Goal: Information Seeking & Learning: Check status

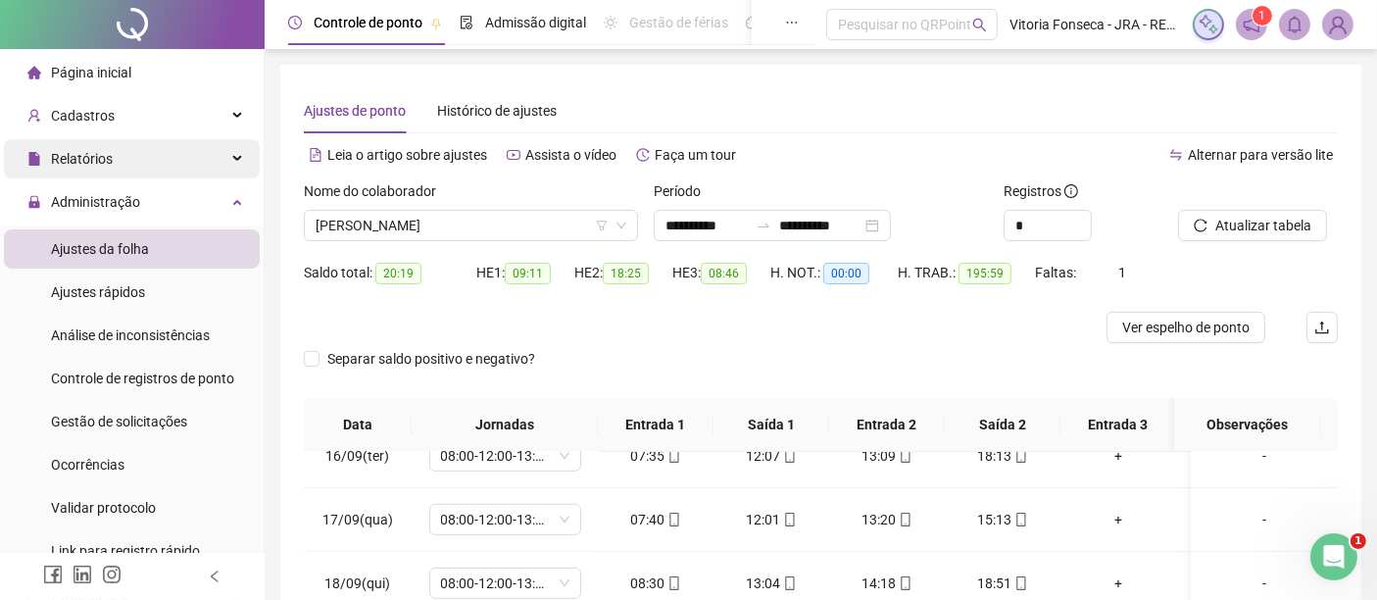
click at [148, 168] on div "Relatórios" at bounding box center [132, 158] width 256 height 39
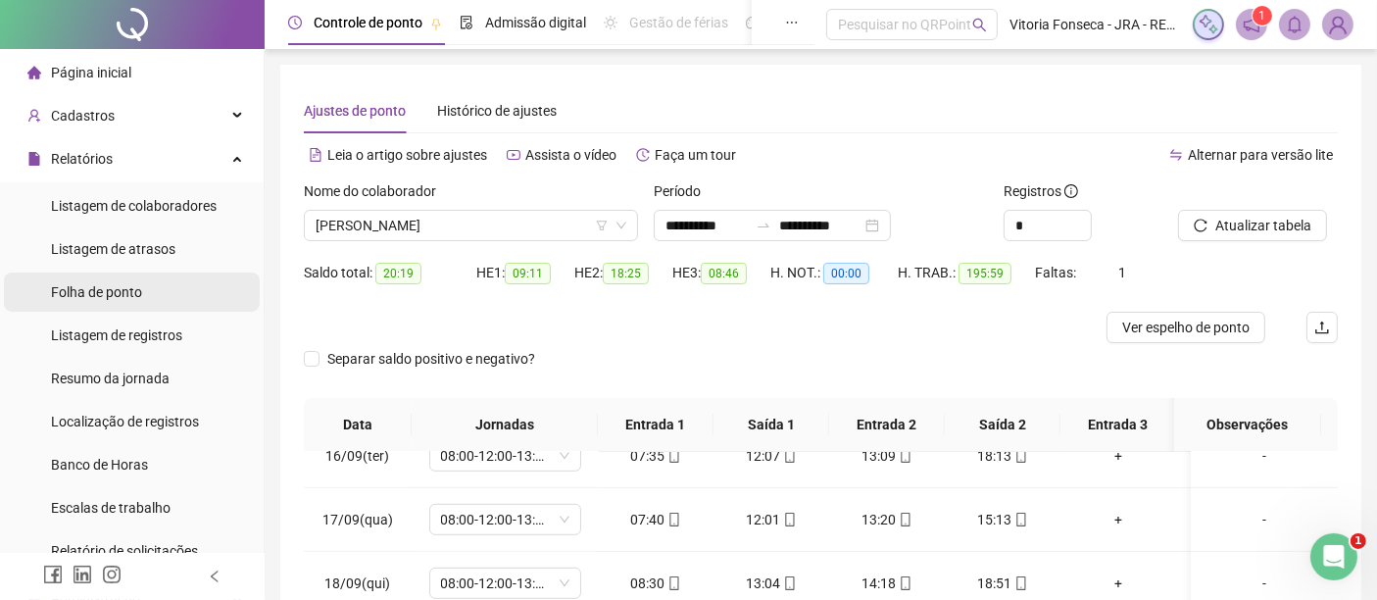
click at [155, 301] on li "Folha de ponto" at bounding box center [132, 292] width 256 height 39
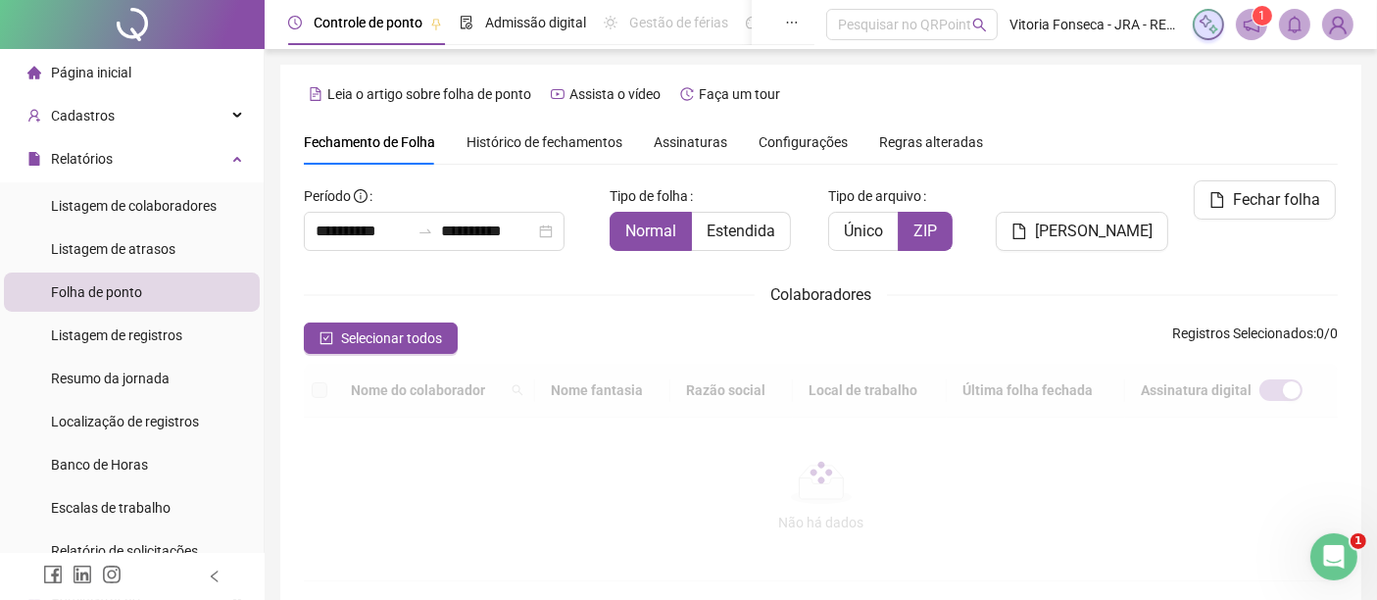
type input "**********"
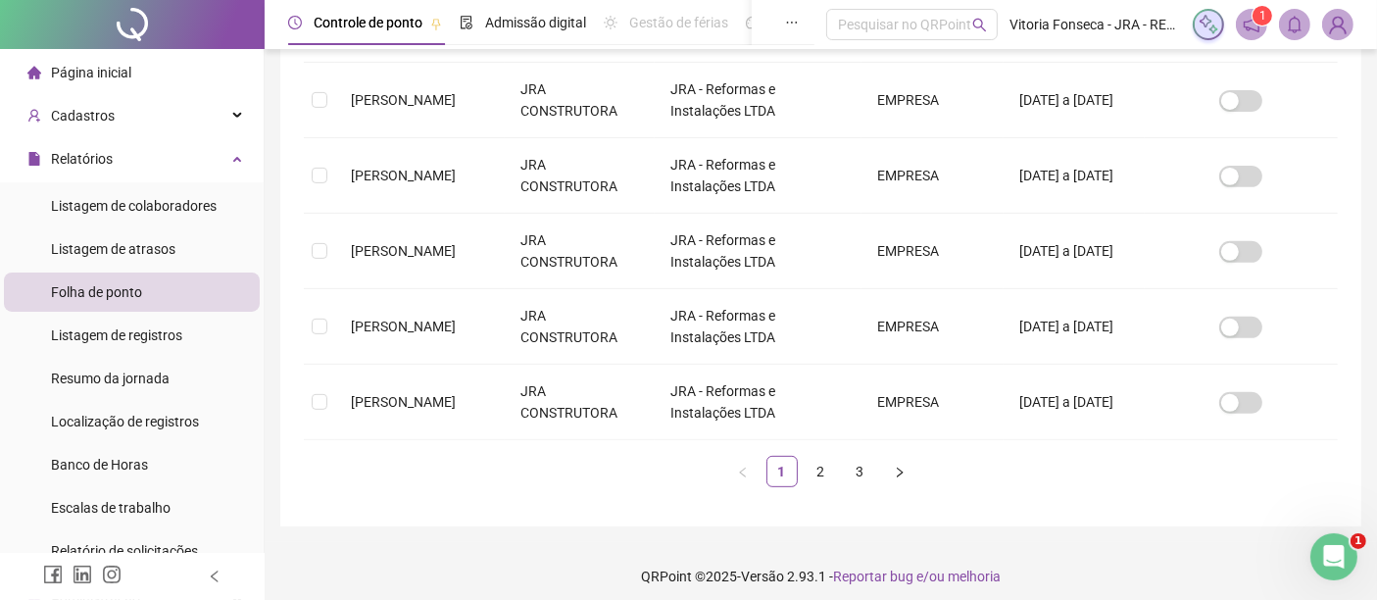
scroll to position [761, 0]
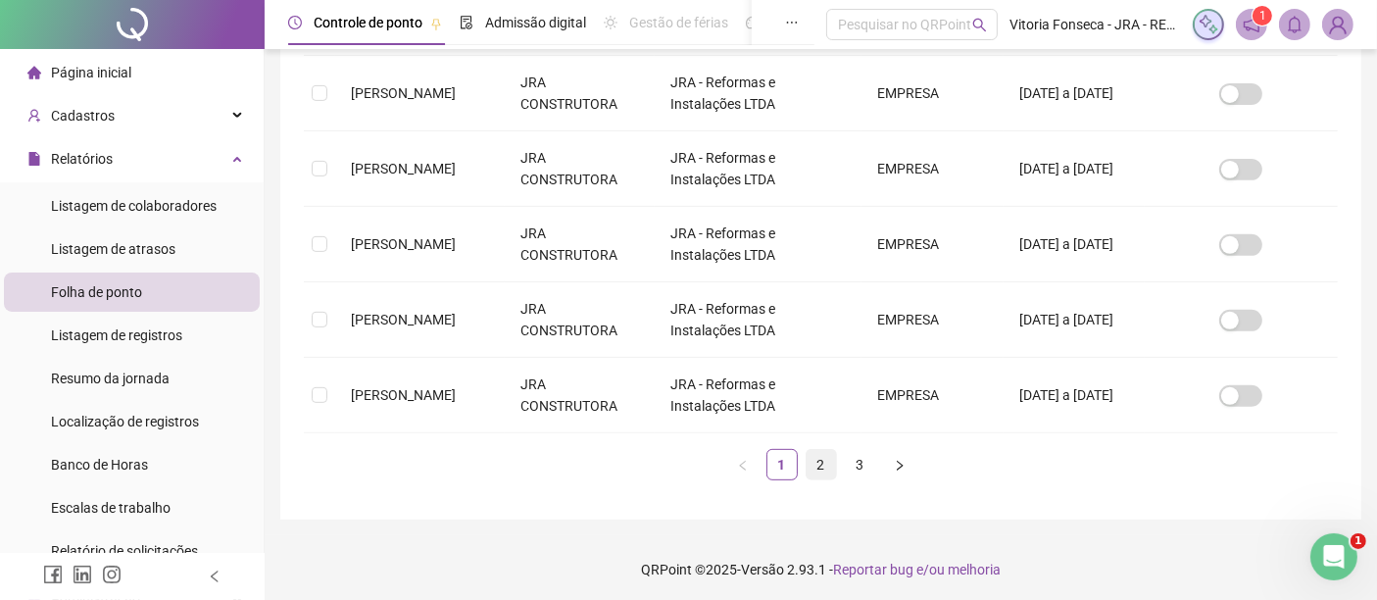
click at [823, 450] on link "2" at bounding box center [821, 464] width 29 height 29
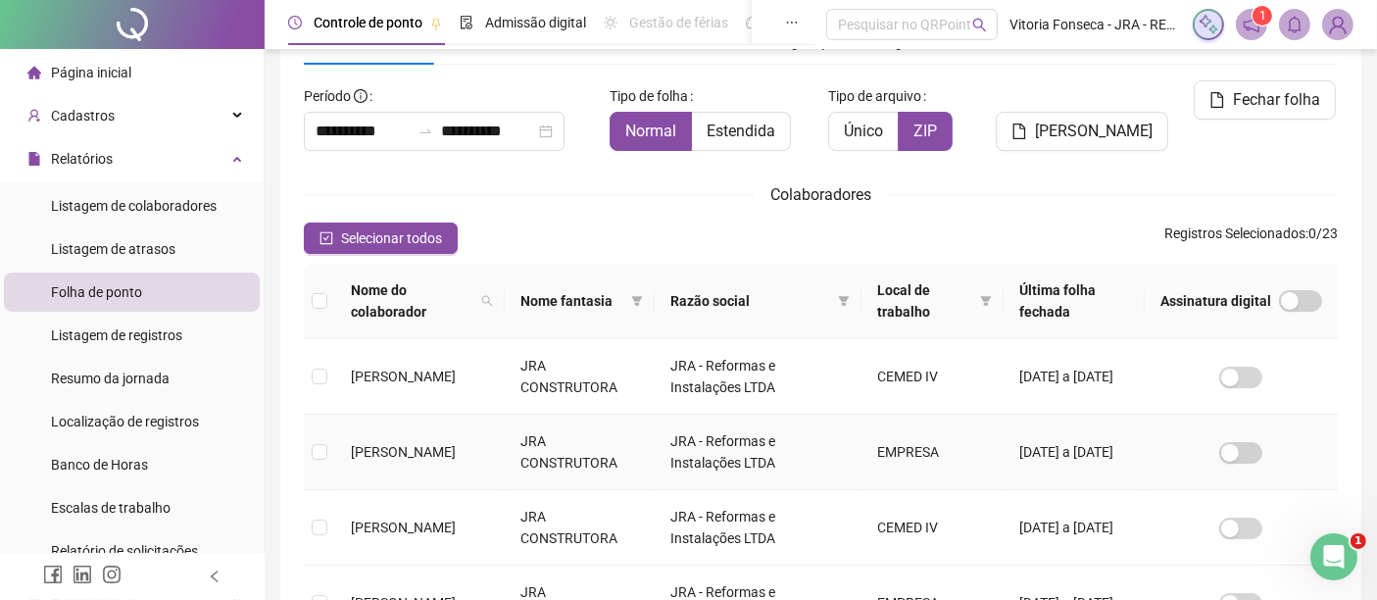
scroll to position [319, 0]
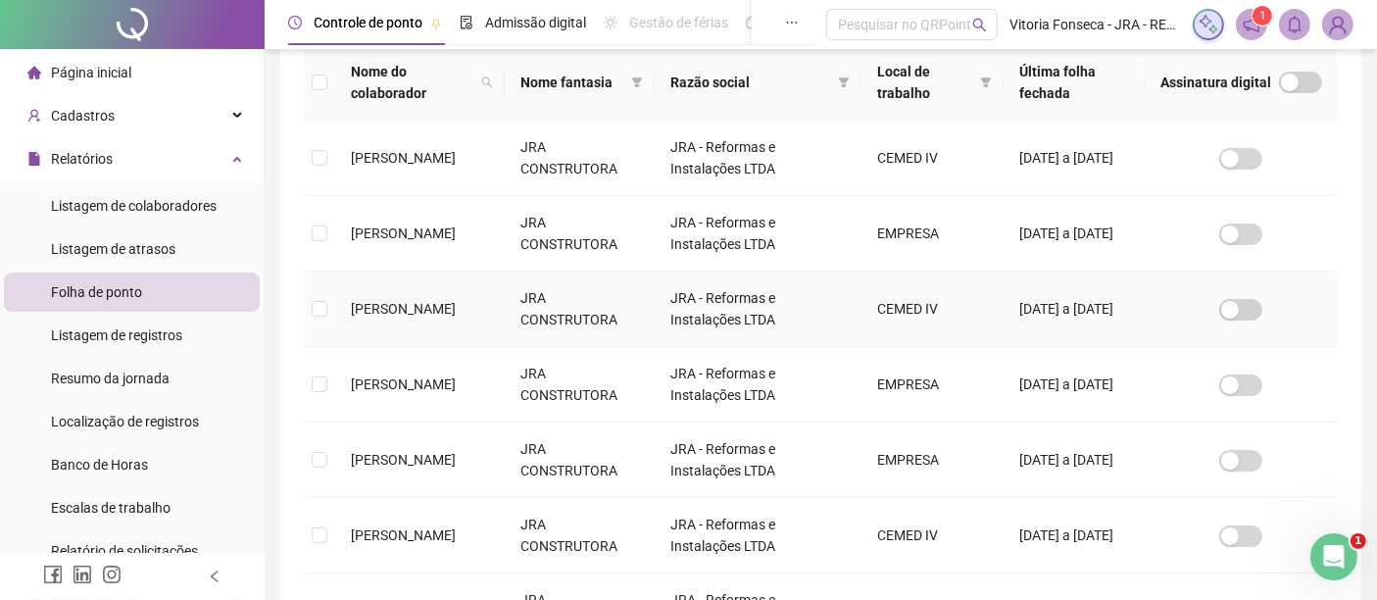
click at [347, 302] on td "[PERSON_NAME]" at bounding box center [420, 309] width 170 height 75
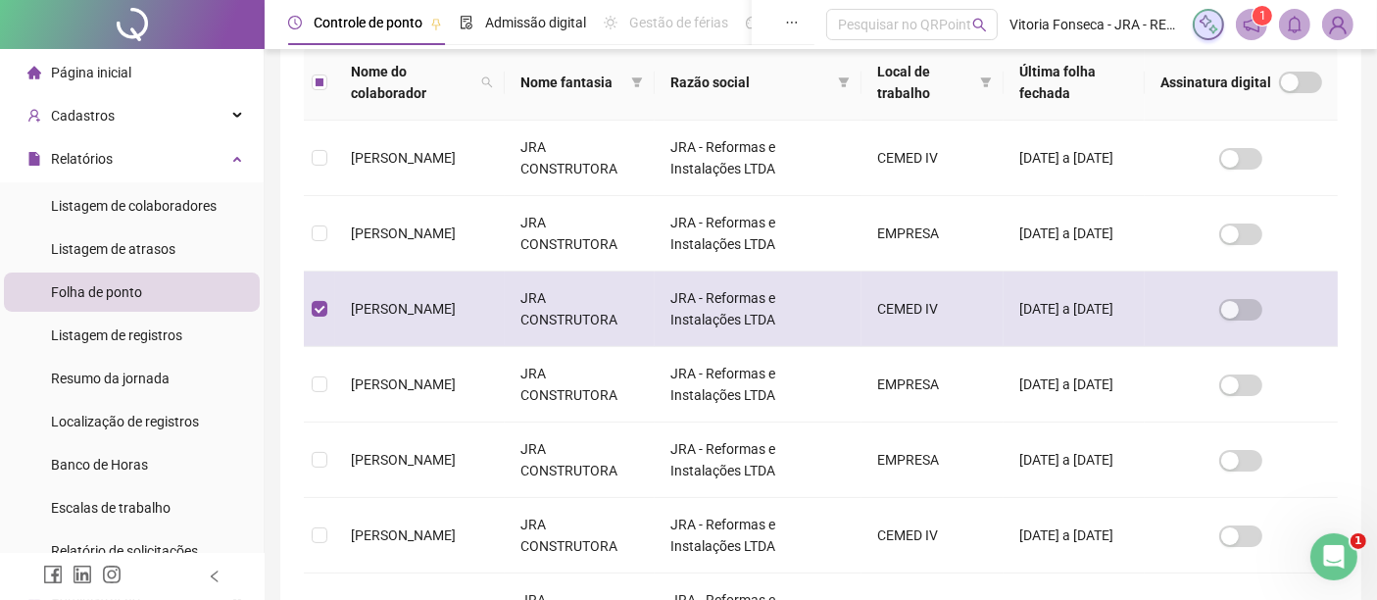
scroll to position [100, 0]
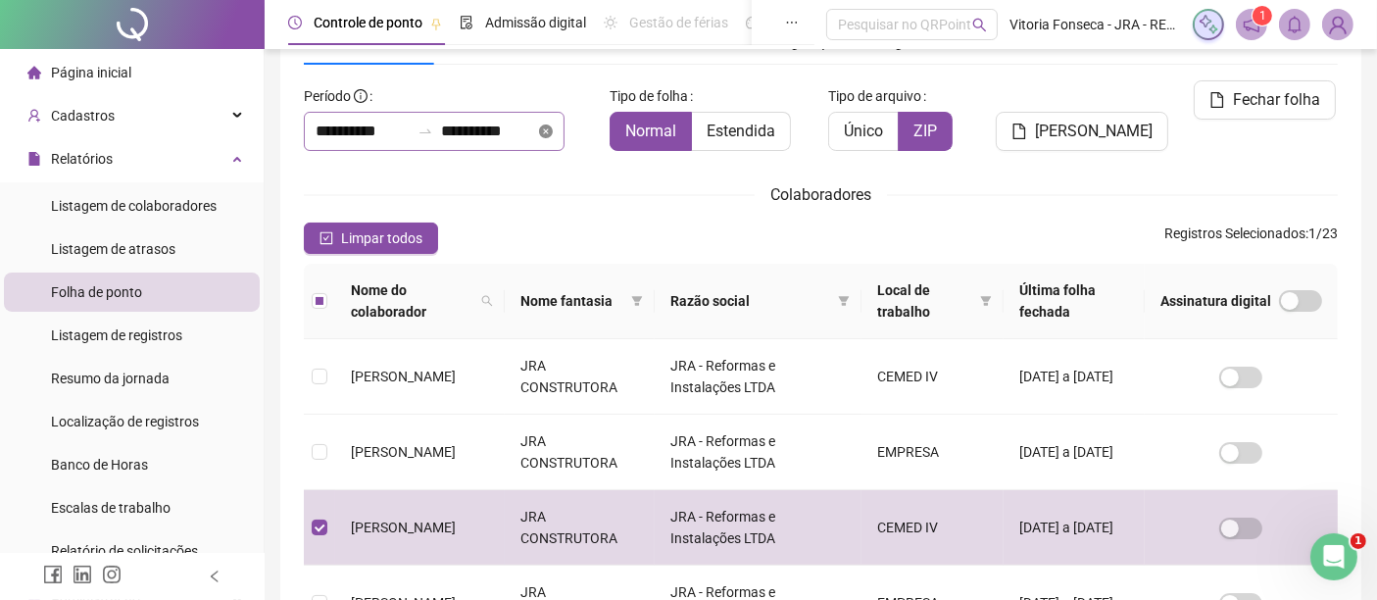
click at [553, 126] on icon "close-circle" at bounding box center [546, 131] width 14 height 14
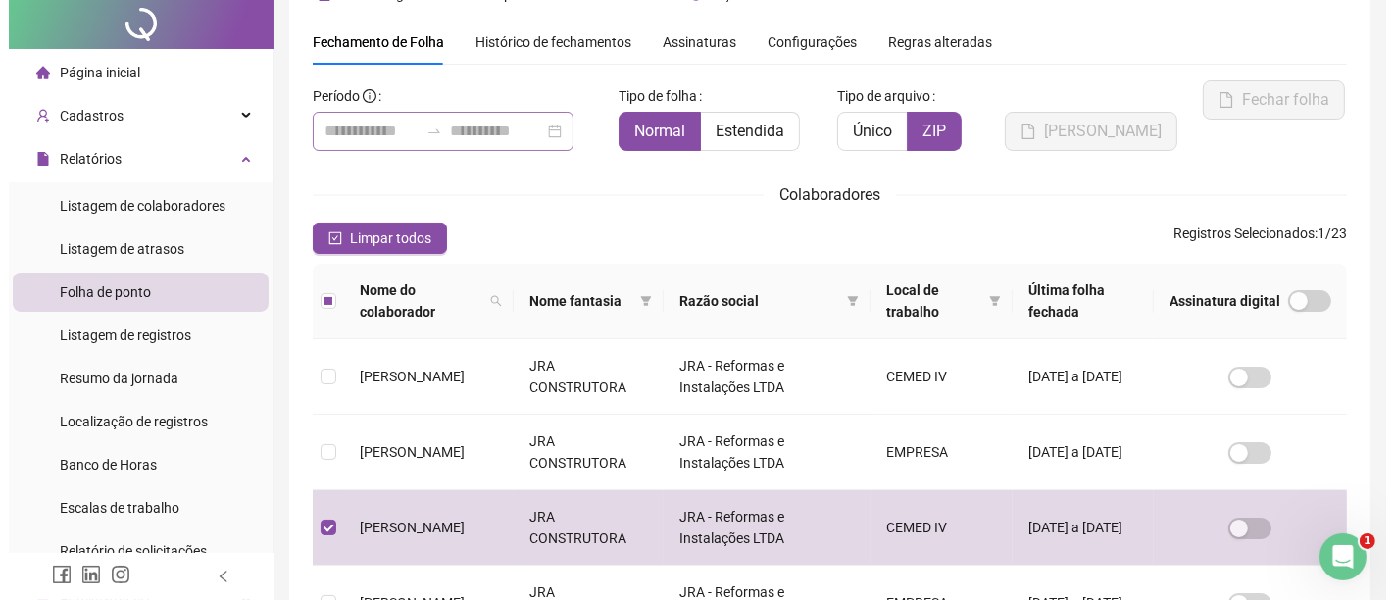
scroll to position [0, 0]
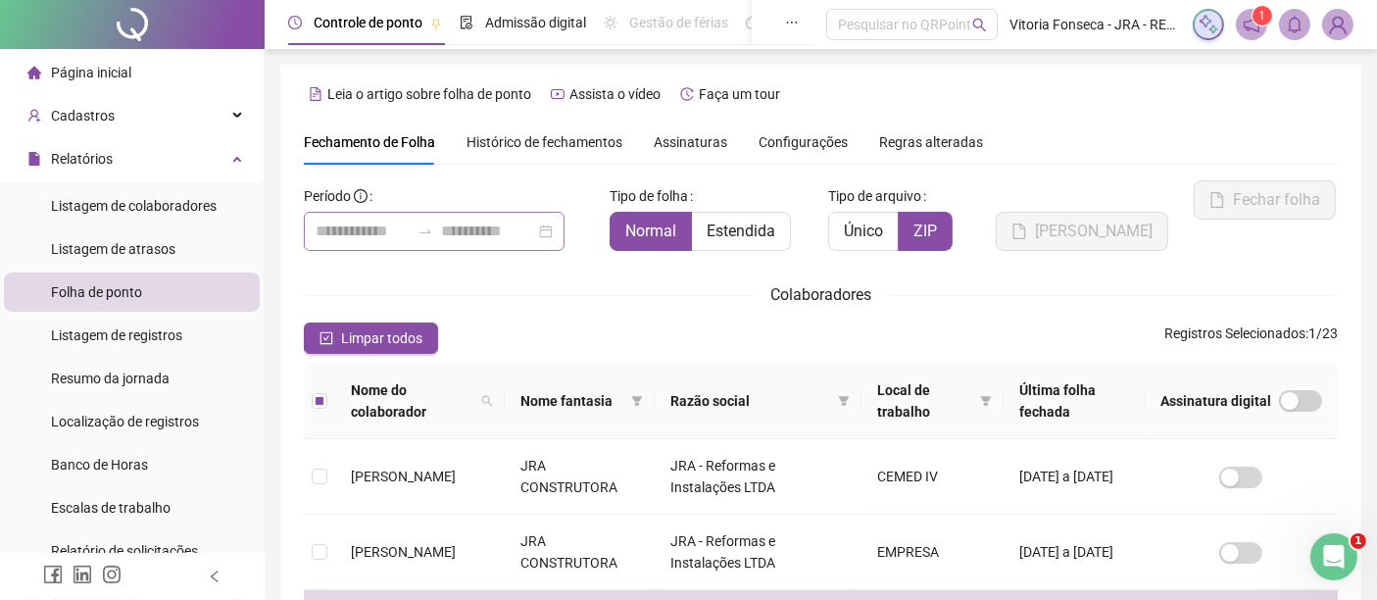
click at [571, 141] on span "Histórico de fechamentos" at bounding box center [545, 142] width 156 height 16
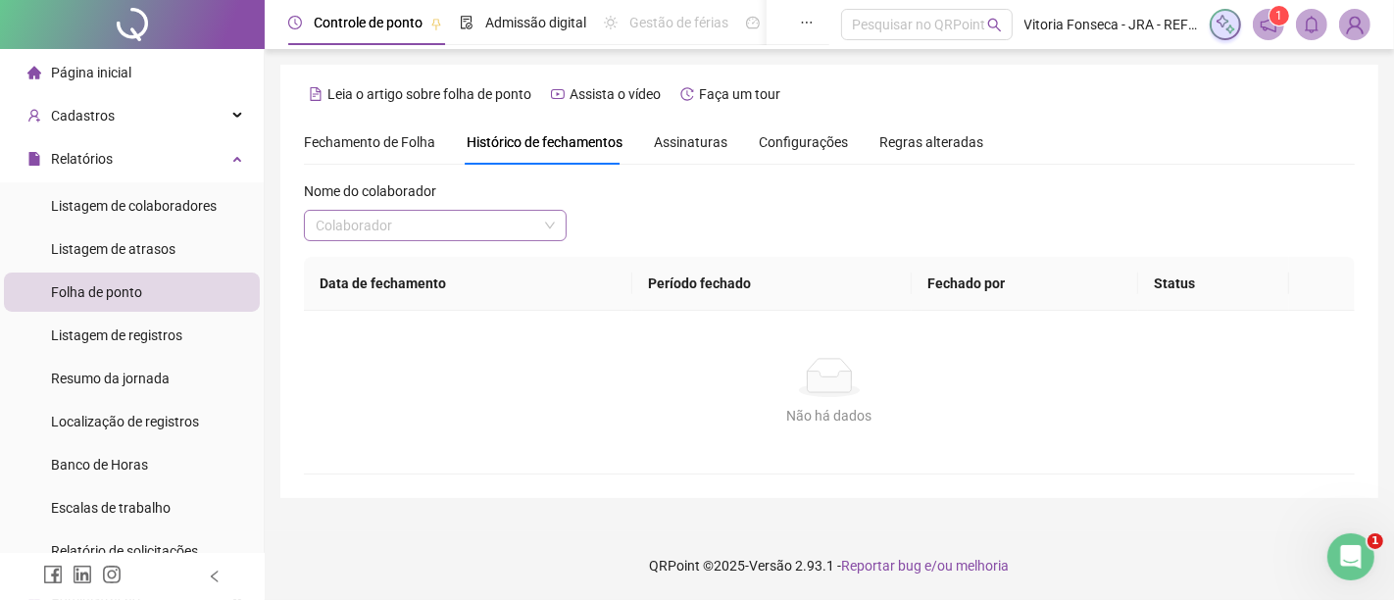
click at [533, 227] on input "search" at bounding box center [427, 225] width 222 height 29
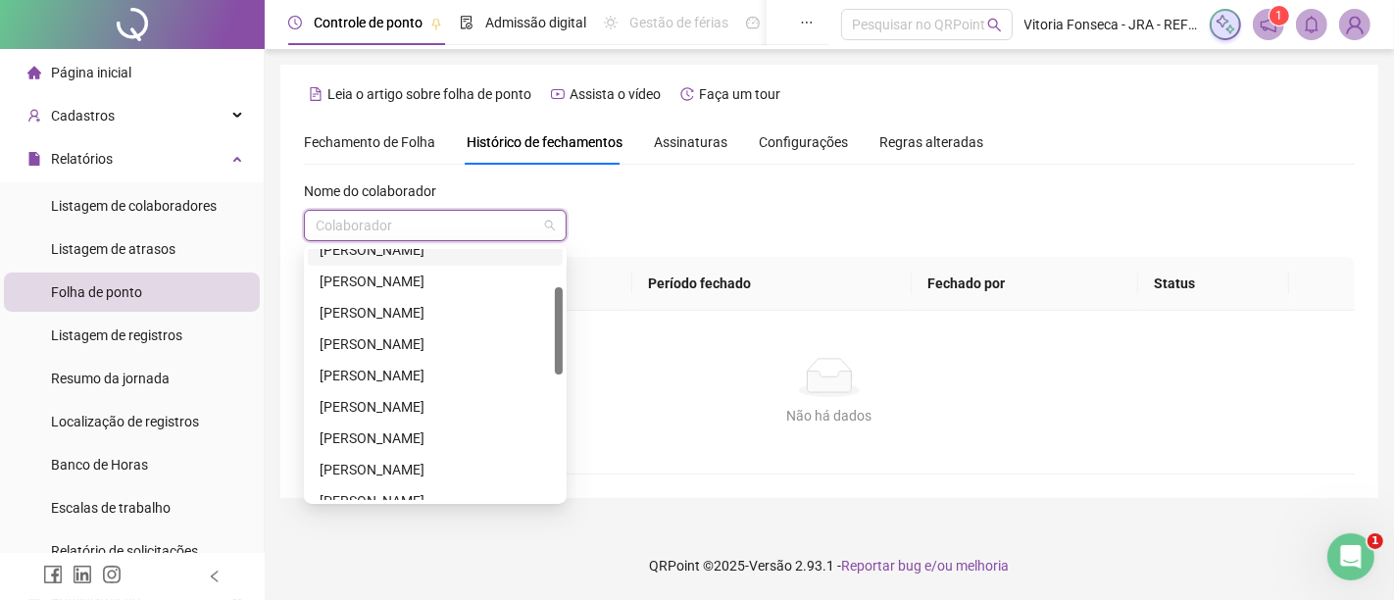
scroll to position [218, 0]
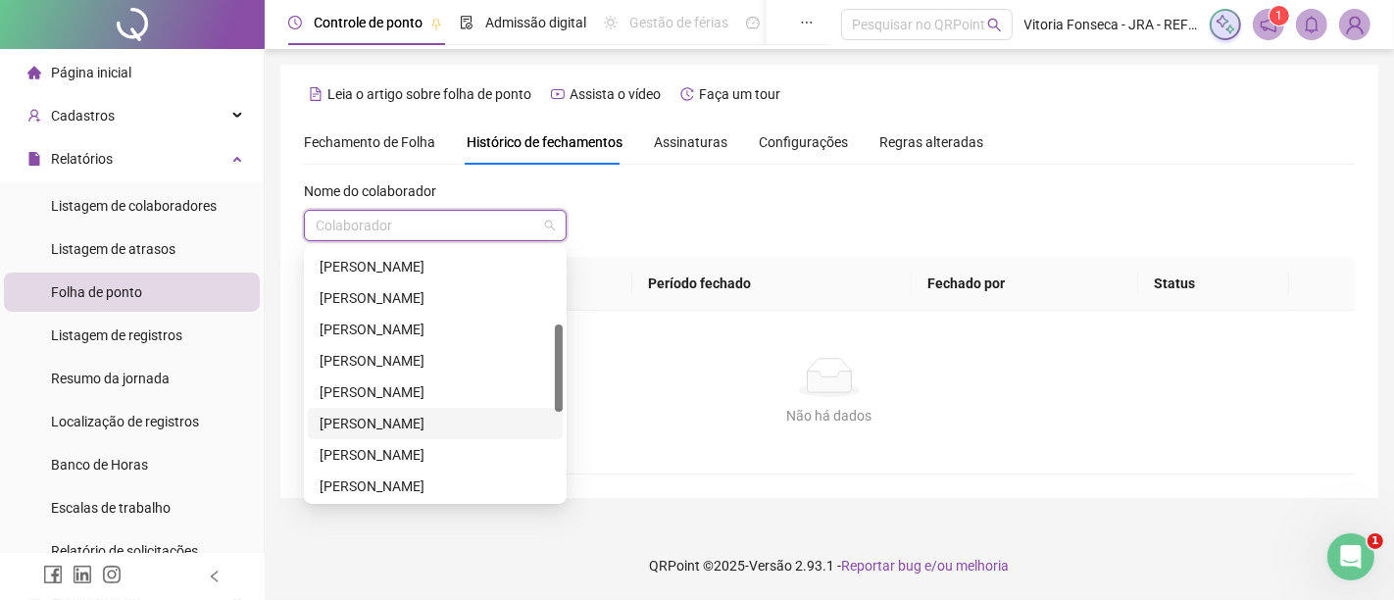
click at [451, 419] on div "[PERSON_NAME]" at bounding box center [435, 424] width 231 height 22
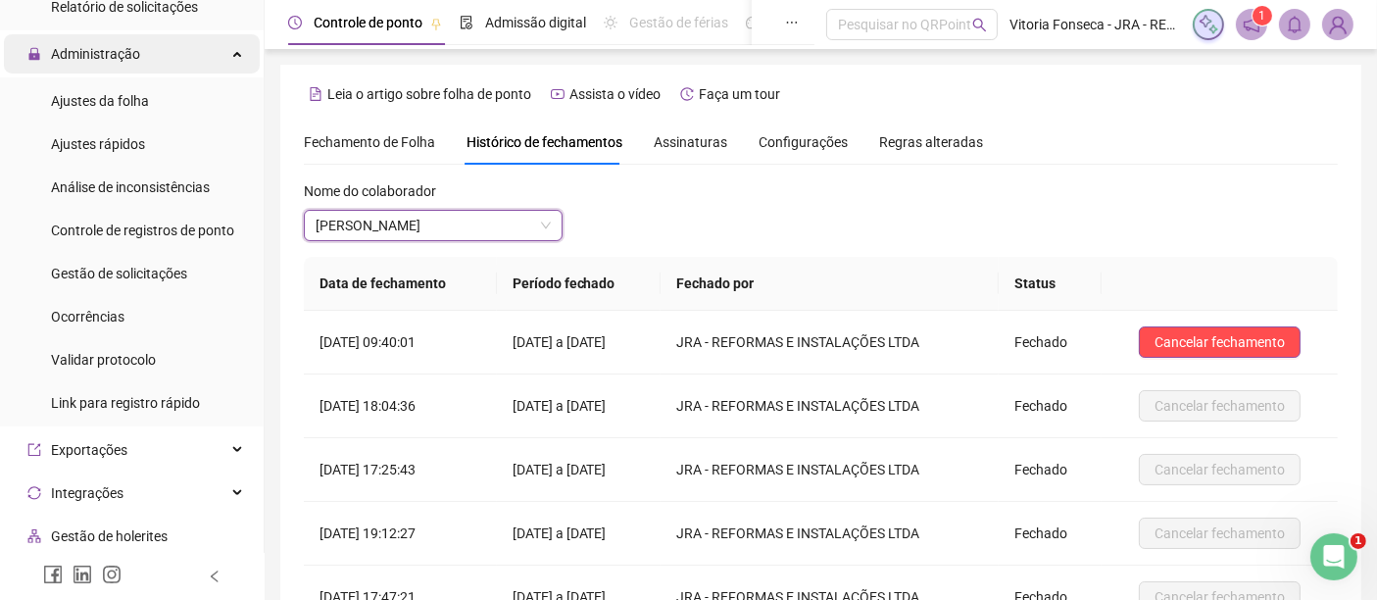
scroll to position [762, 0]
